Goal: Transaction & Acquisition: Purchase product/service

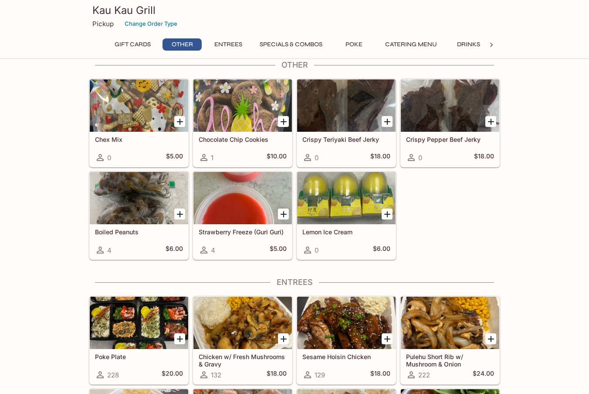
scroll to position [218, 0]
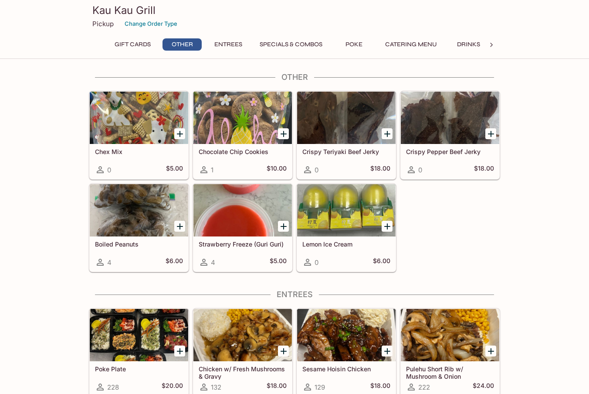
click at [317, 207] on div at bounding box center [346, 210] width 98 height 52
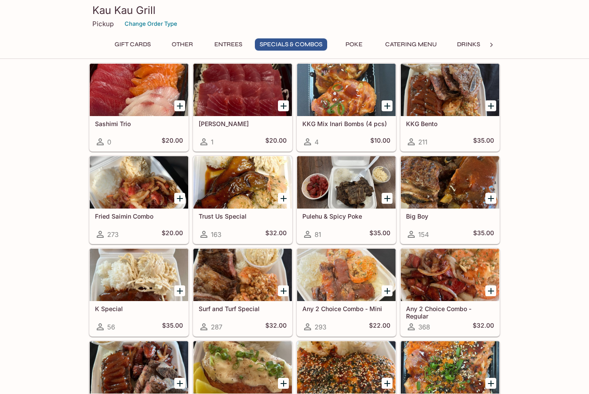
scroll to position [1046, 0]
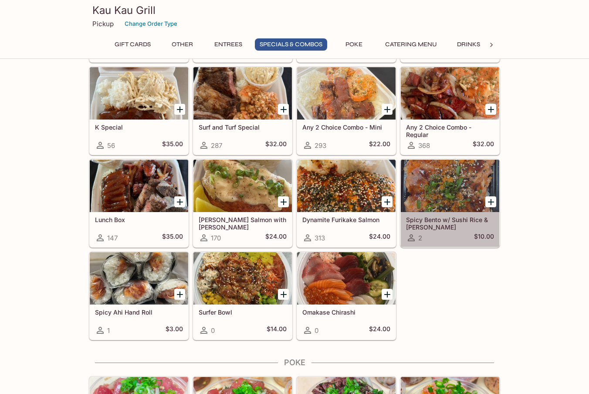
click at [442, 174] on div at bounding box center [450, 186] width 98 height 52
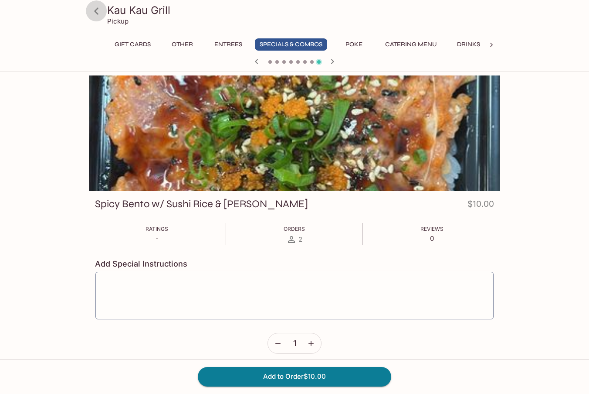
click at [91, 10] on icon at bounding box center [96, 10] width 15 height 15
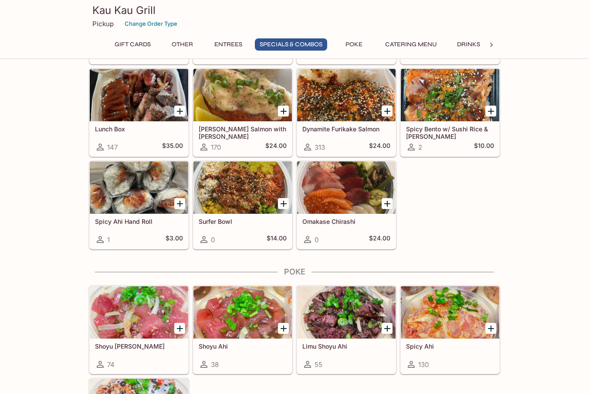
scroll to position [1090, 0]
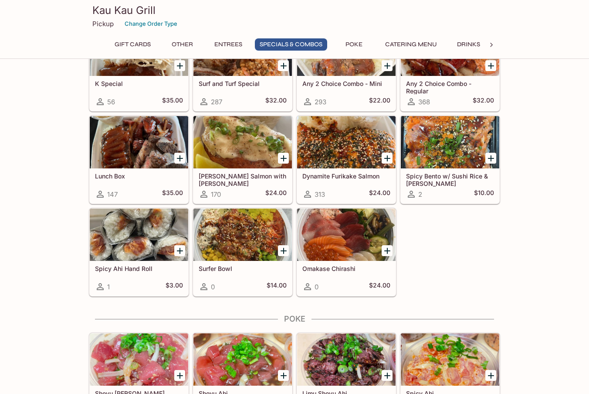
click at [450, 146] on div at bounding box center [450, 142] width 98 height 52
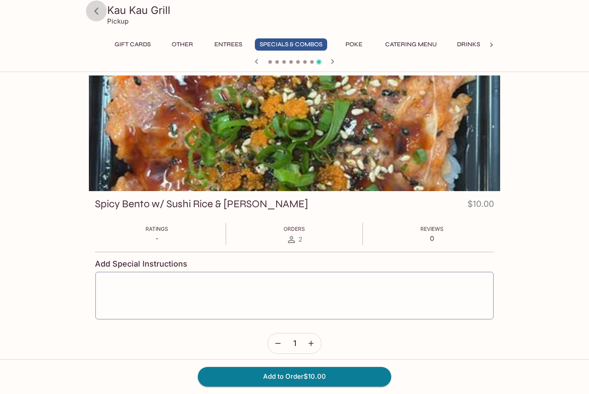
click at [97, 9] on icon at bounding box center [96, 10] width 4 height 7
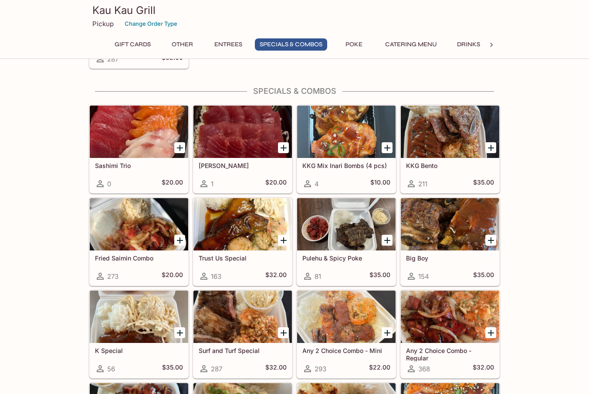
scroll to position [915, 0]
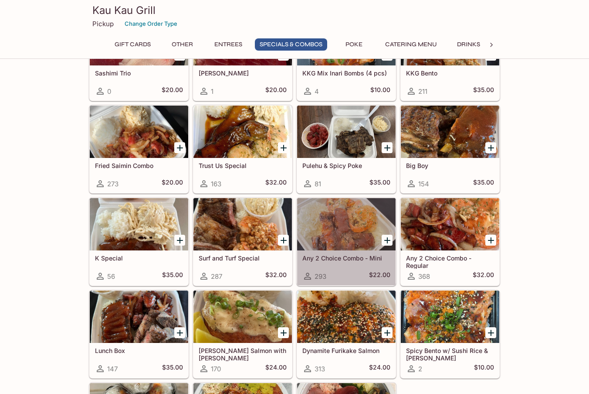
click at [344, 218] on div at bounding box center [346, 224] width 98 height 52
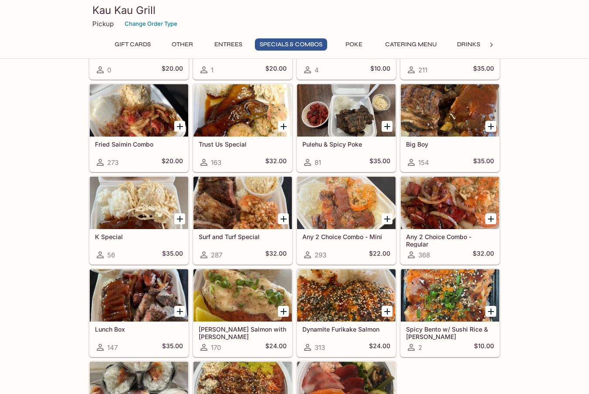
scroll to position [979, 0]
